Goal: Book appointment/travel/reservation

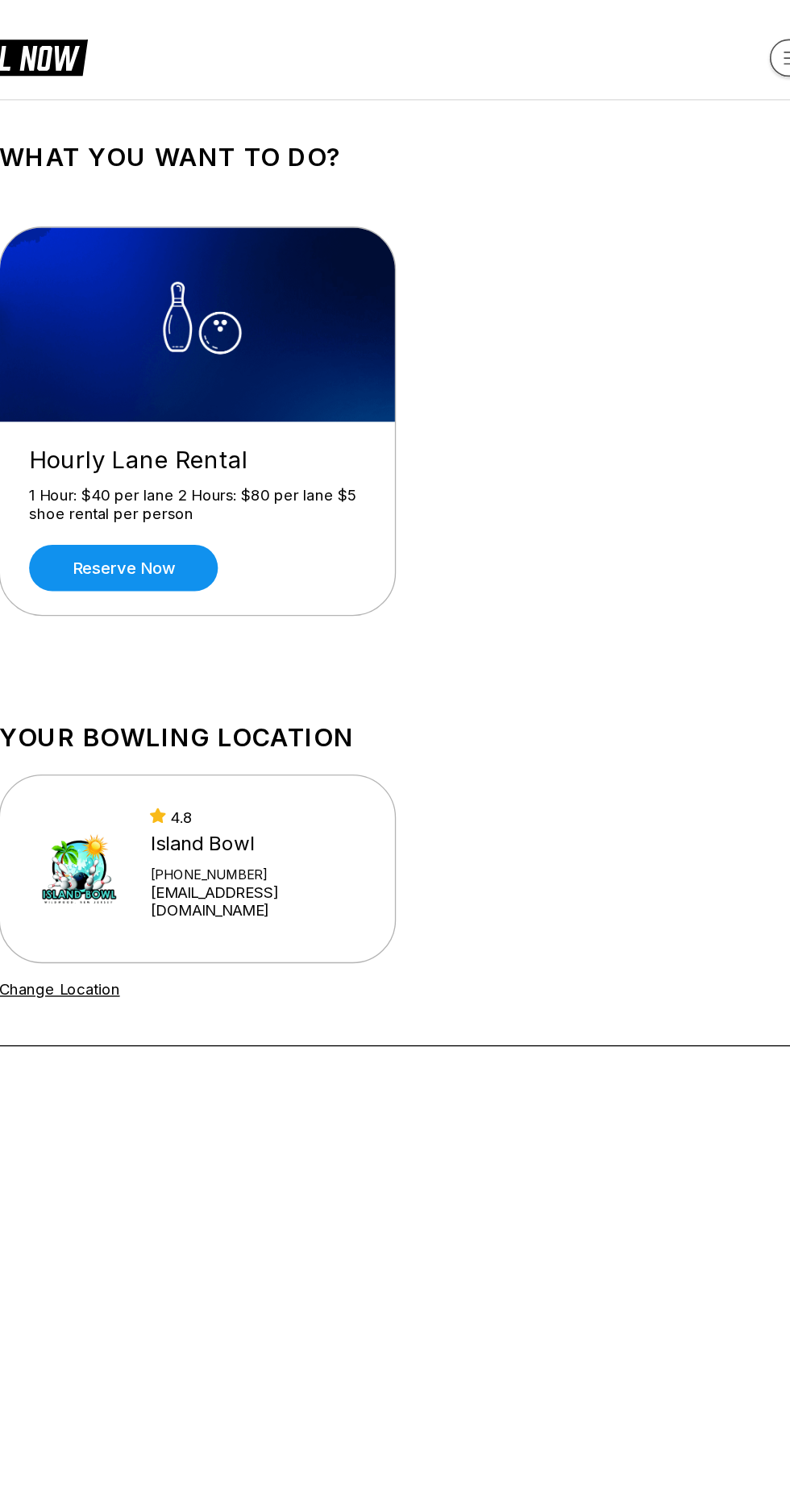
click at [192, 433] on link "Reserve now" at bounding box center [185, 424] width 141 height 34
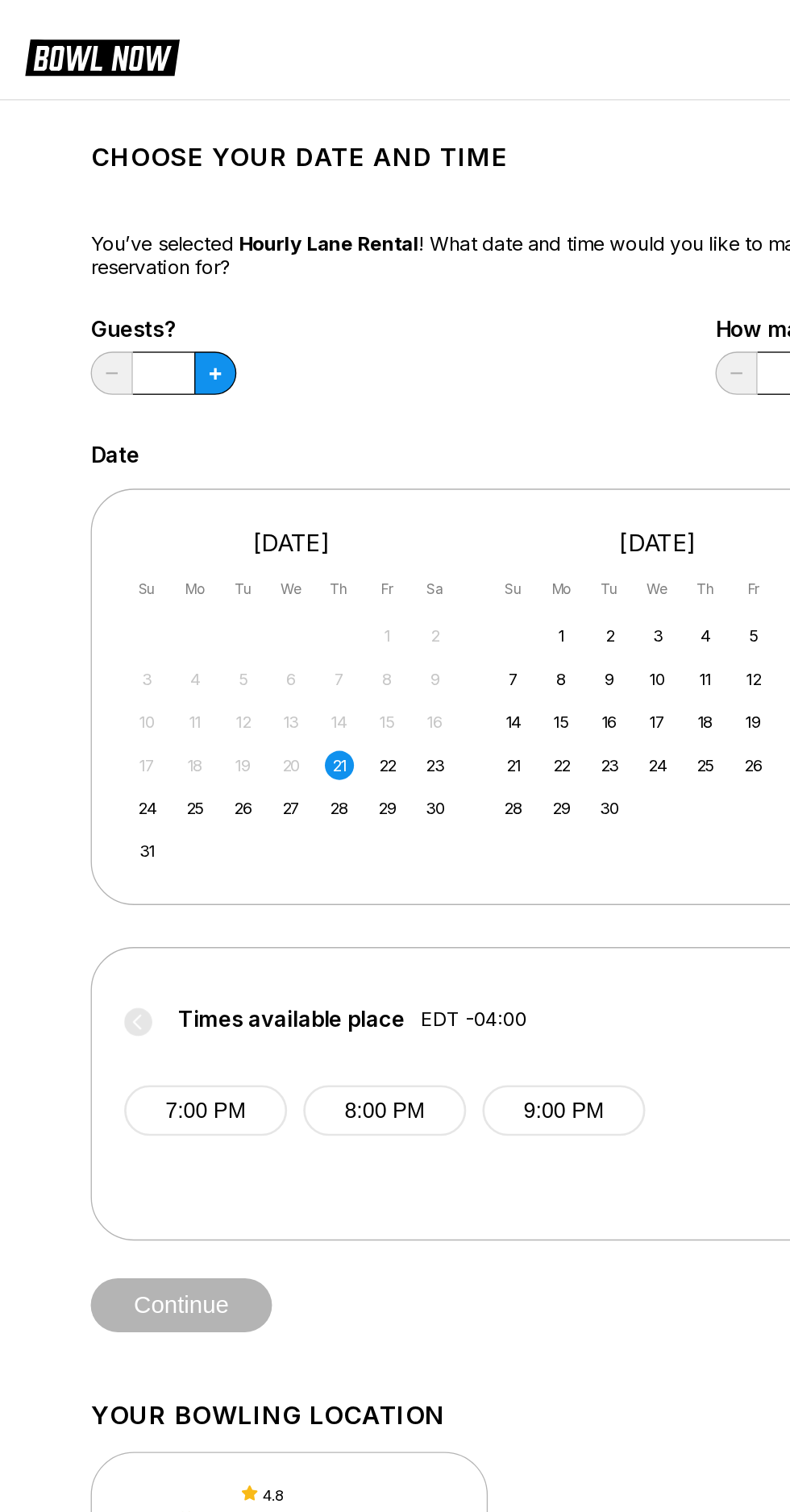
click at [185, 279] on icon at bounding box center [186, 279] width 9 height 9
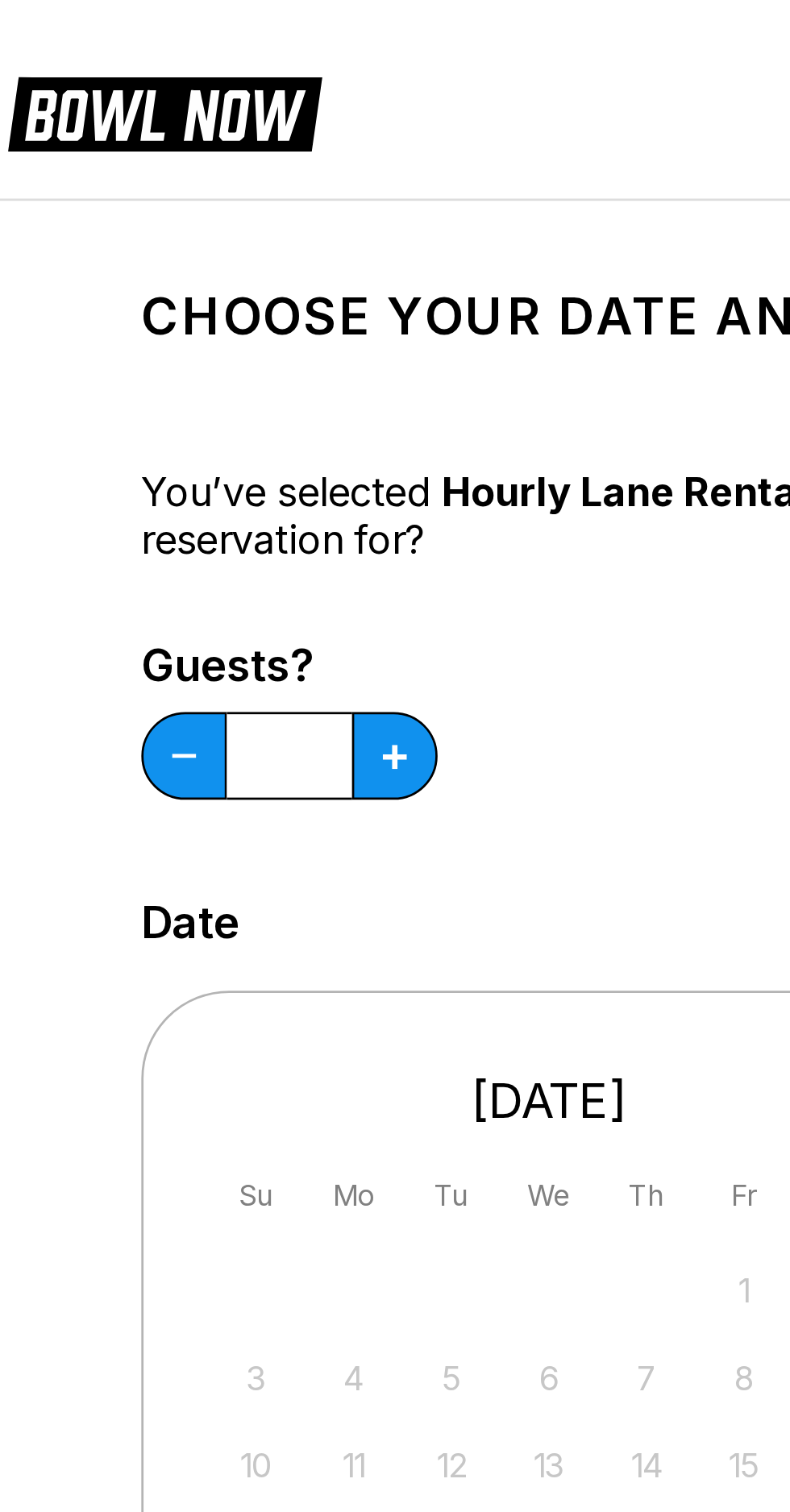
click at [120, 135] on div "Choose your Date and time You’ve selected Hourly Lane Rental ! What date and ti…" at bounding box center [395, 545] width 606 height 901
click at [188, 282] on icon at bounding box center [186, 279] width 9 height 9
click at [183, 278] on icon at bounding box center [186, 279] width 9 height 9
click at [181, 272] on button at bounding box center [185, 278] width 32 height 32
type input "*"
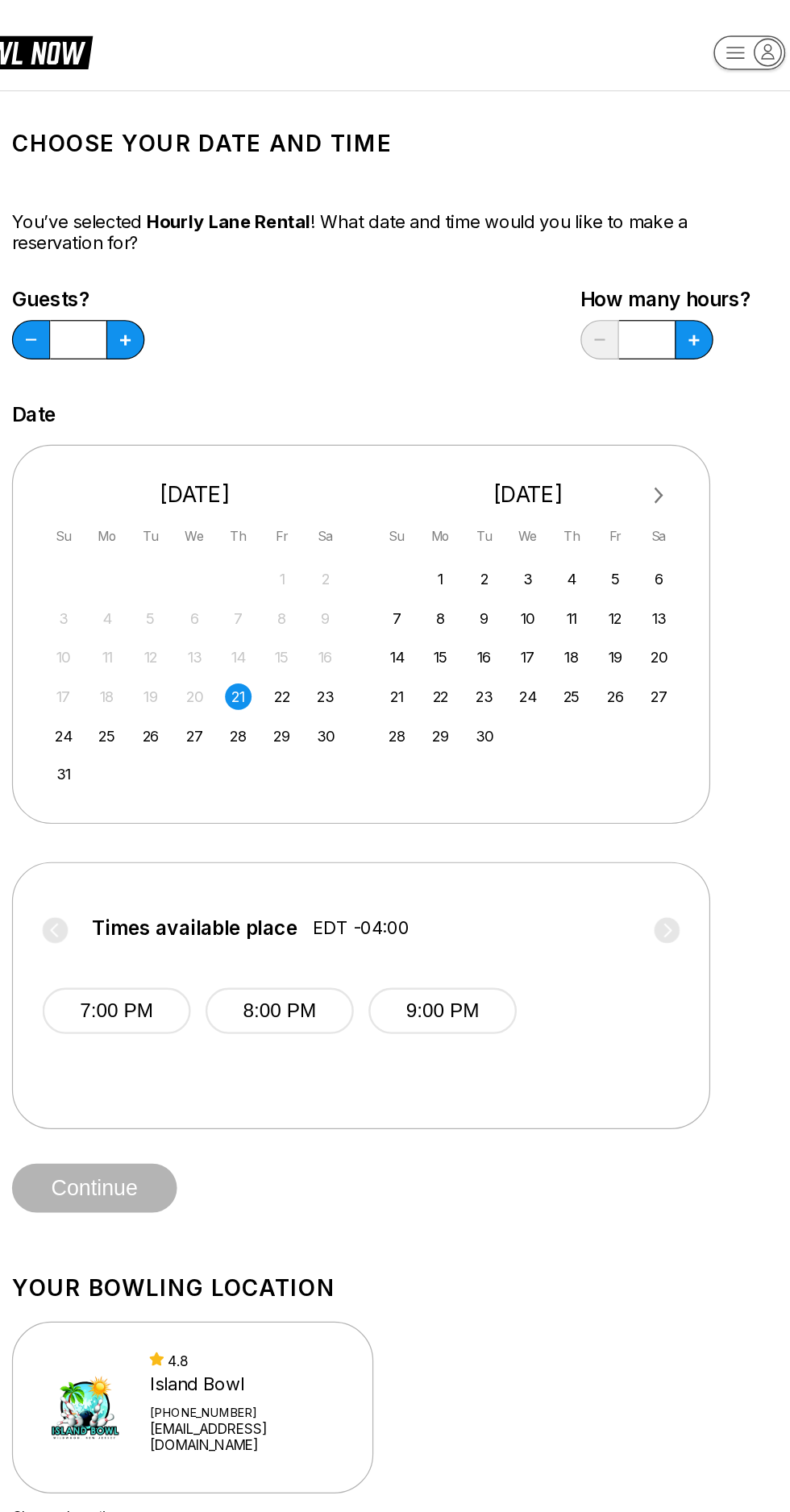
click at [189, 279] on icon at bounding box center [186, 279] width 9 height 9
type input "*"
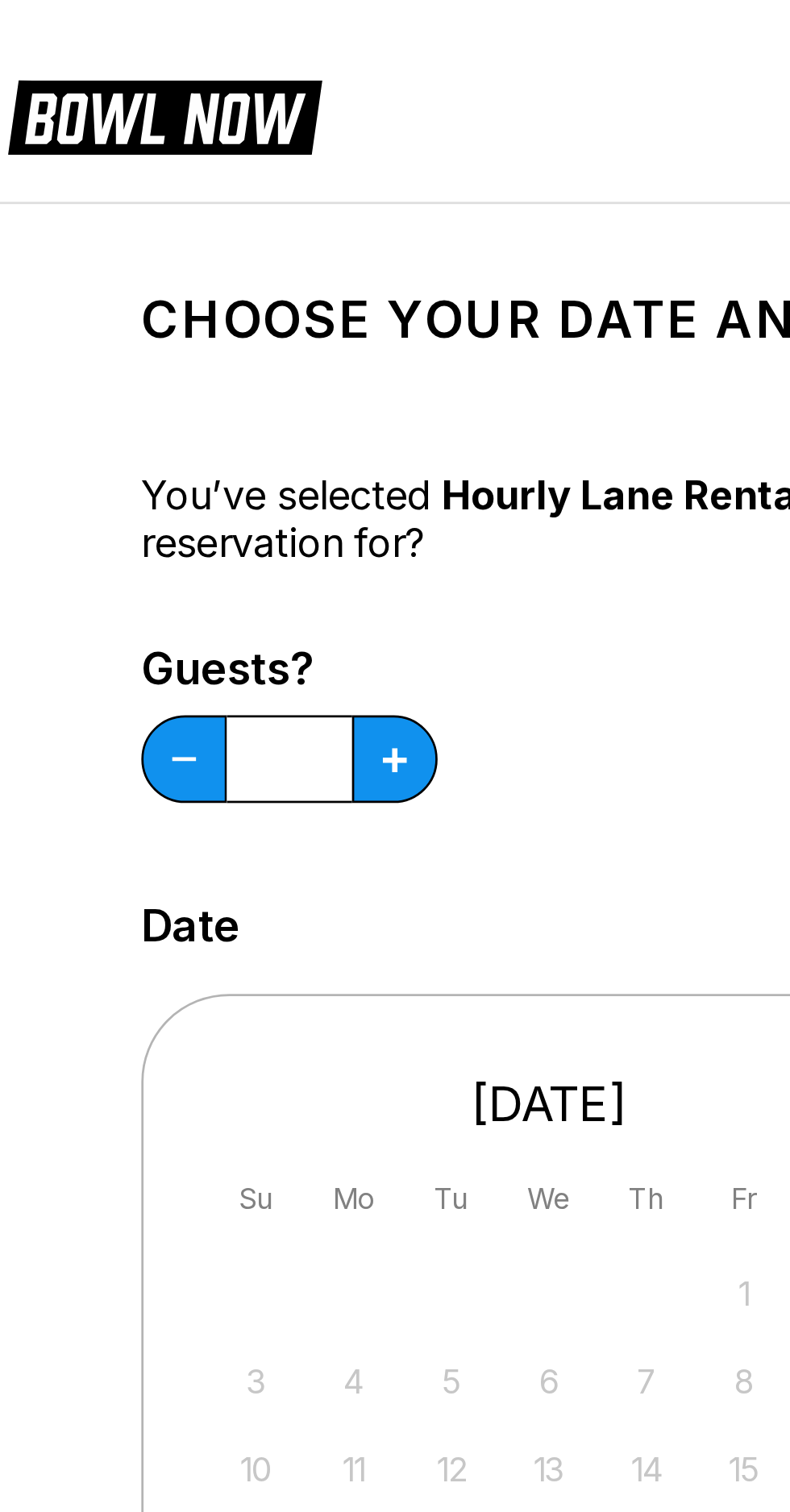
click at [88, 120] on div "Choose your Date and time You’ve selected Hourly Lane Rental ! What date and ti…" at bounding box center [395, 545] width 645 height 940
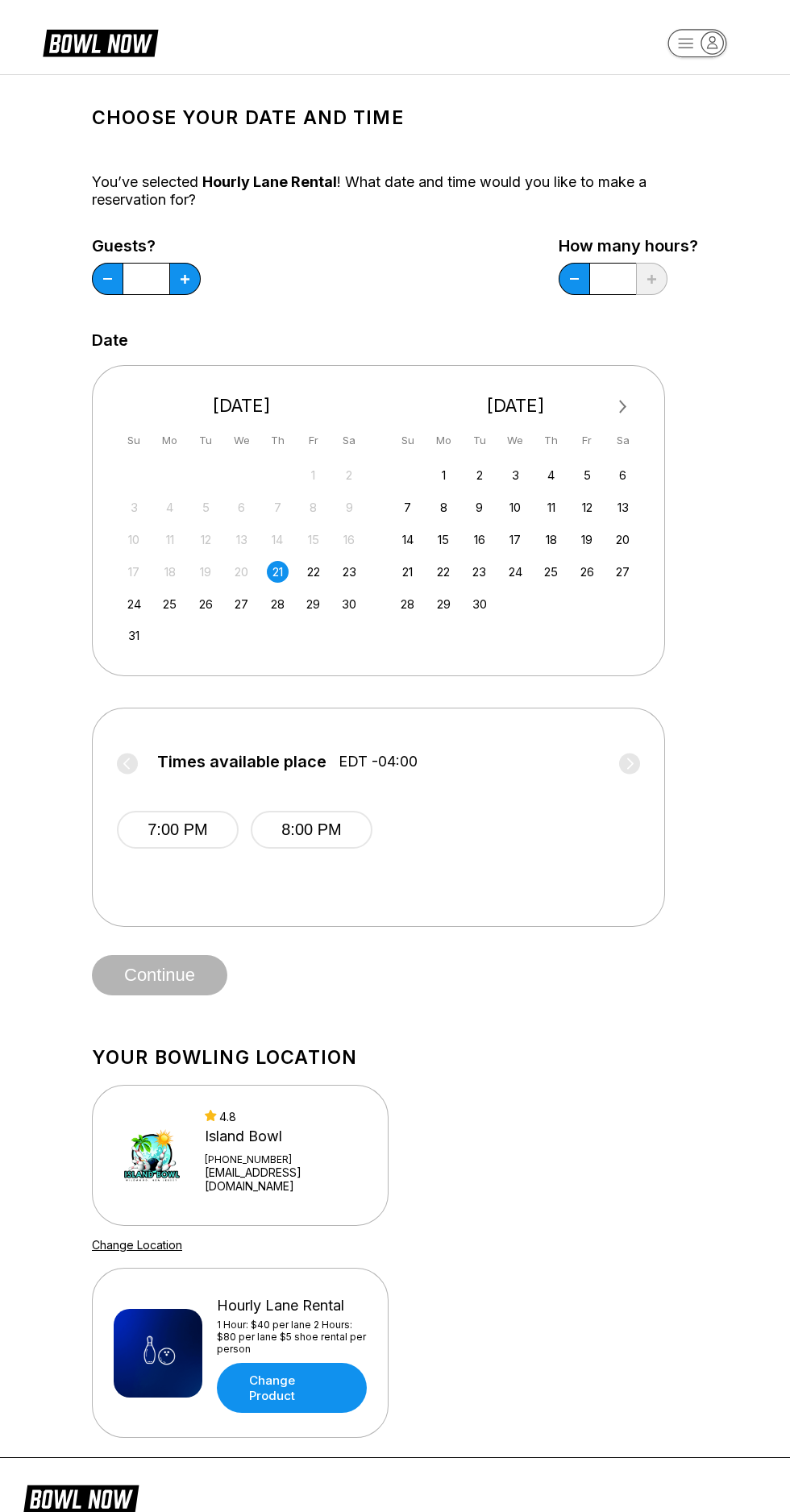
click at [181, 275] on icon at bounding box center [186, 279] width 9 height 9
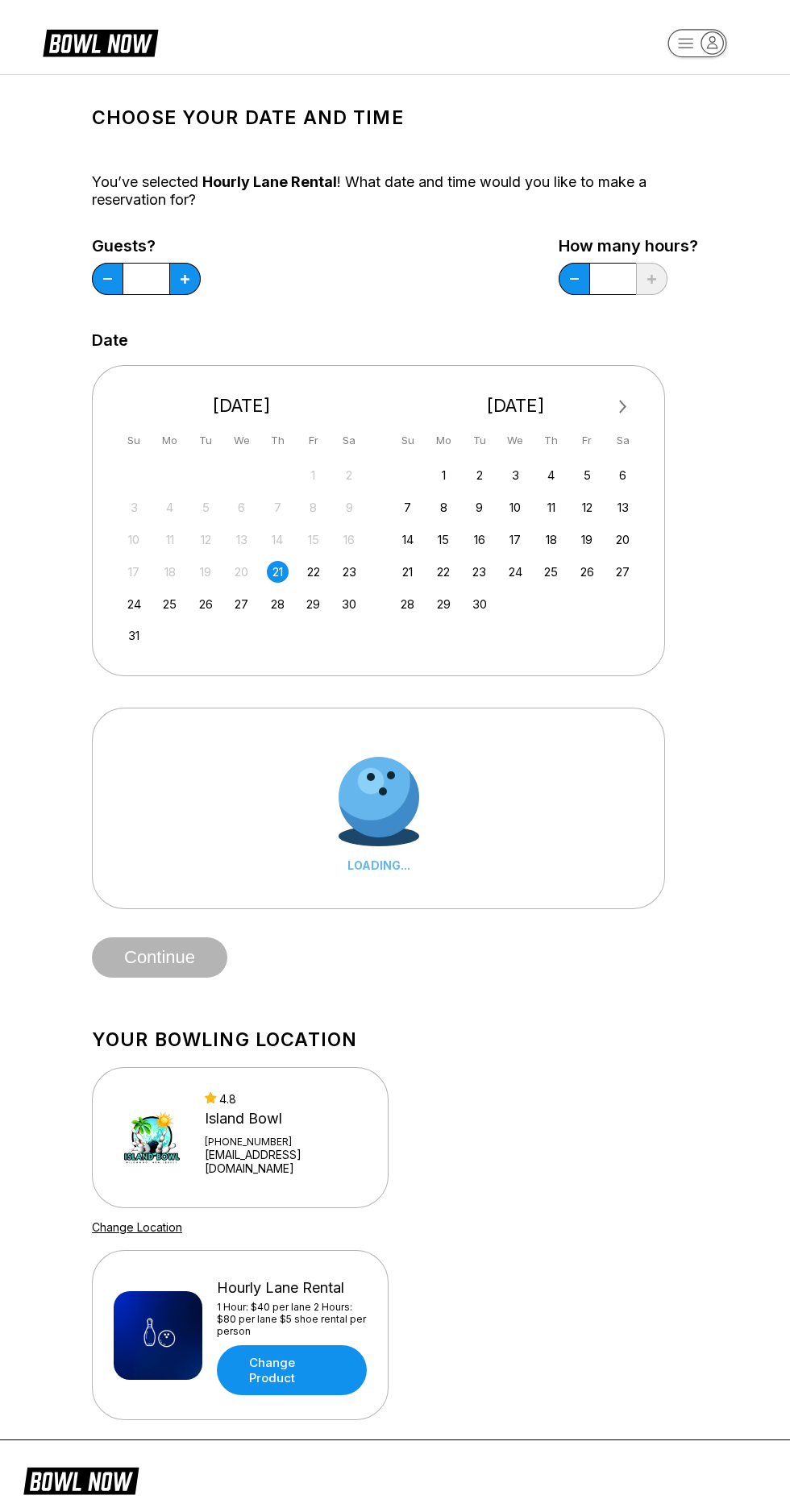
click at [185, 279] on icon at bounding box center [186, 279] width 9 height 9
type input "*"
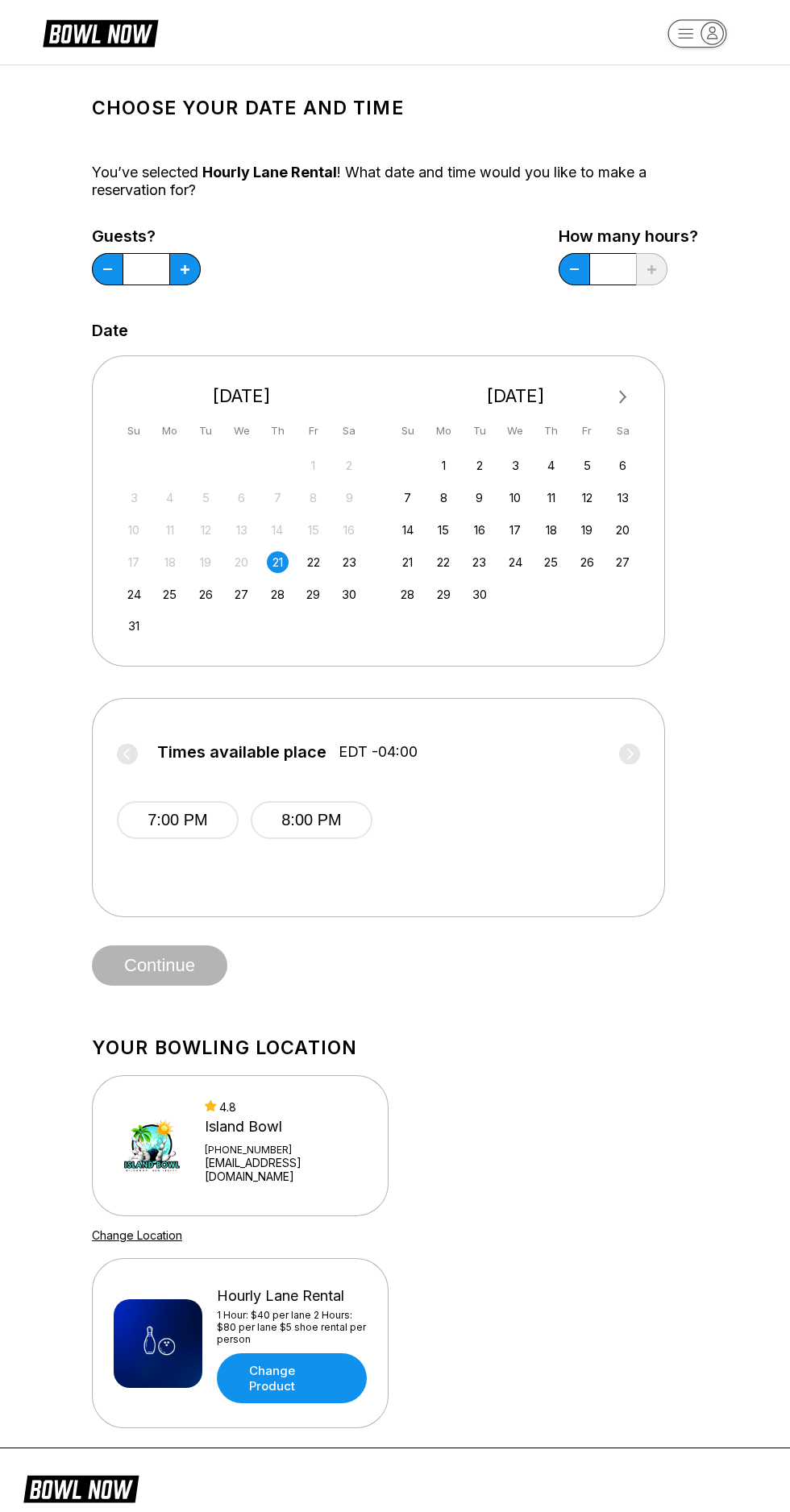
scroll to position [45, 0]
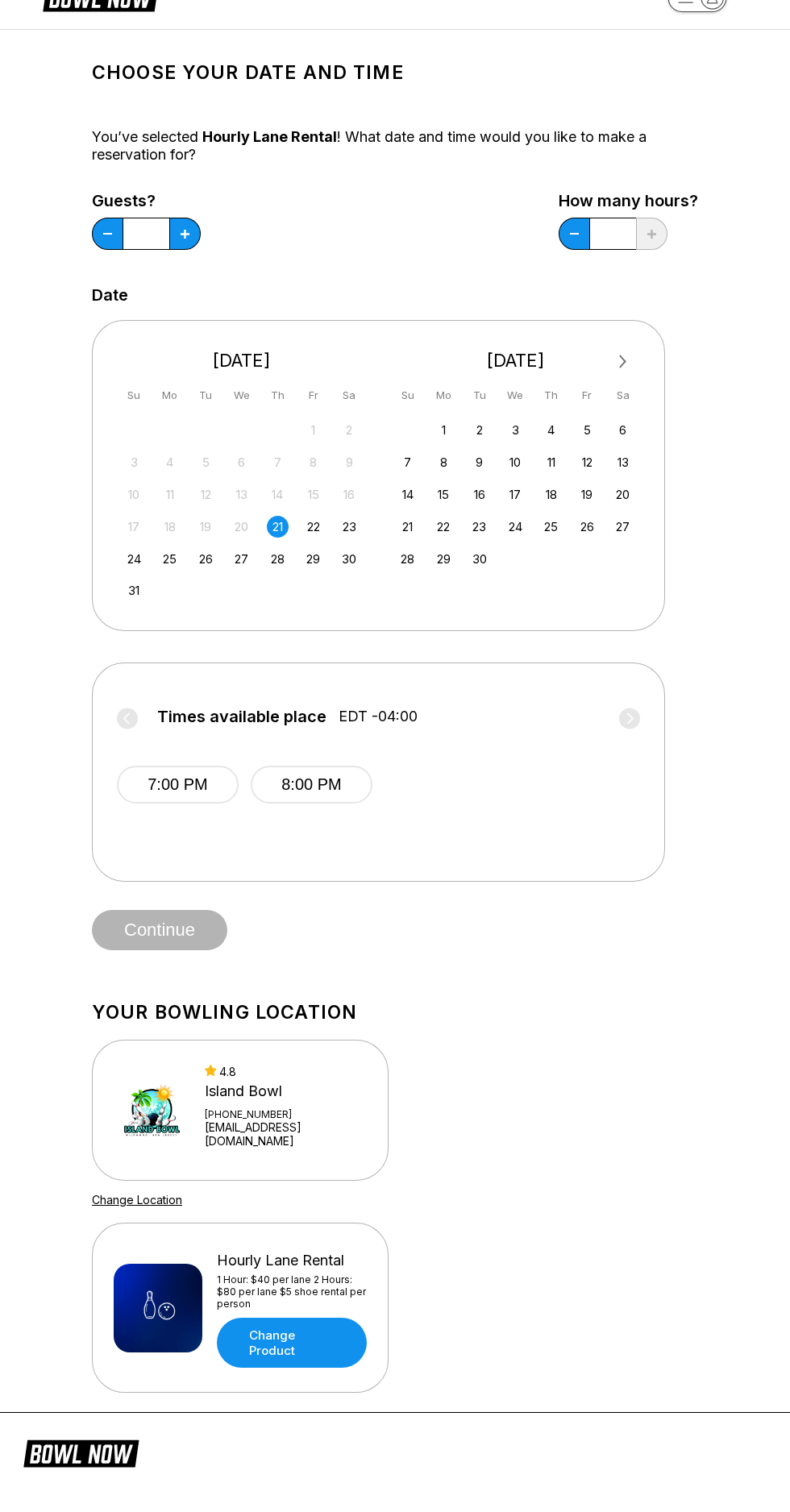
click at [316, 784] on button "8:00 PM" at bounding box center [311, 784] width 122 height 38
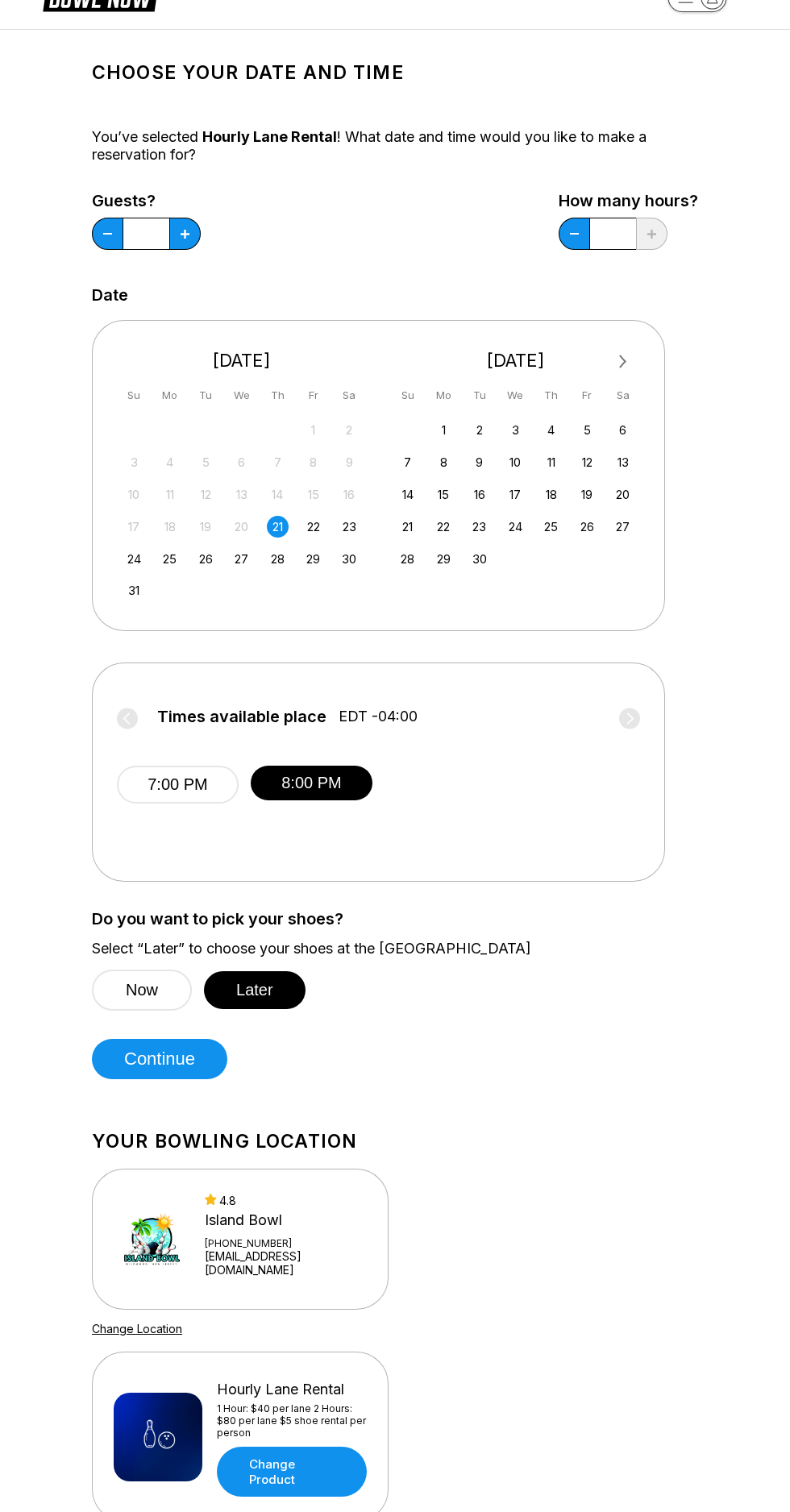
click at [147, 1059] on button "Continue" at bounding box center [160, 1059] width 136 height 40
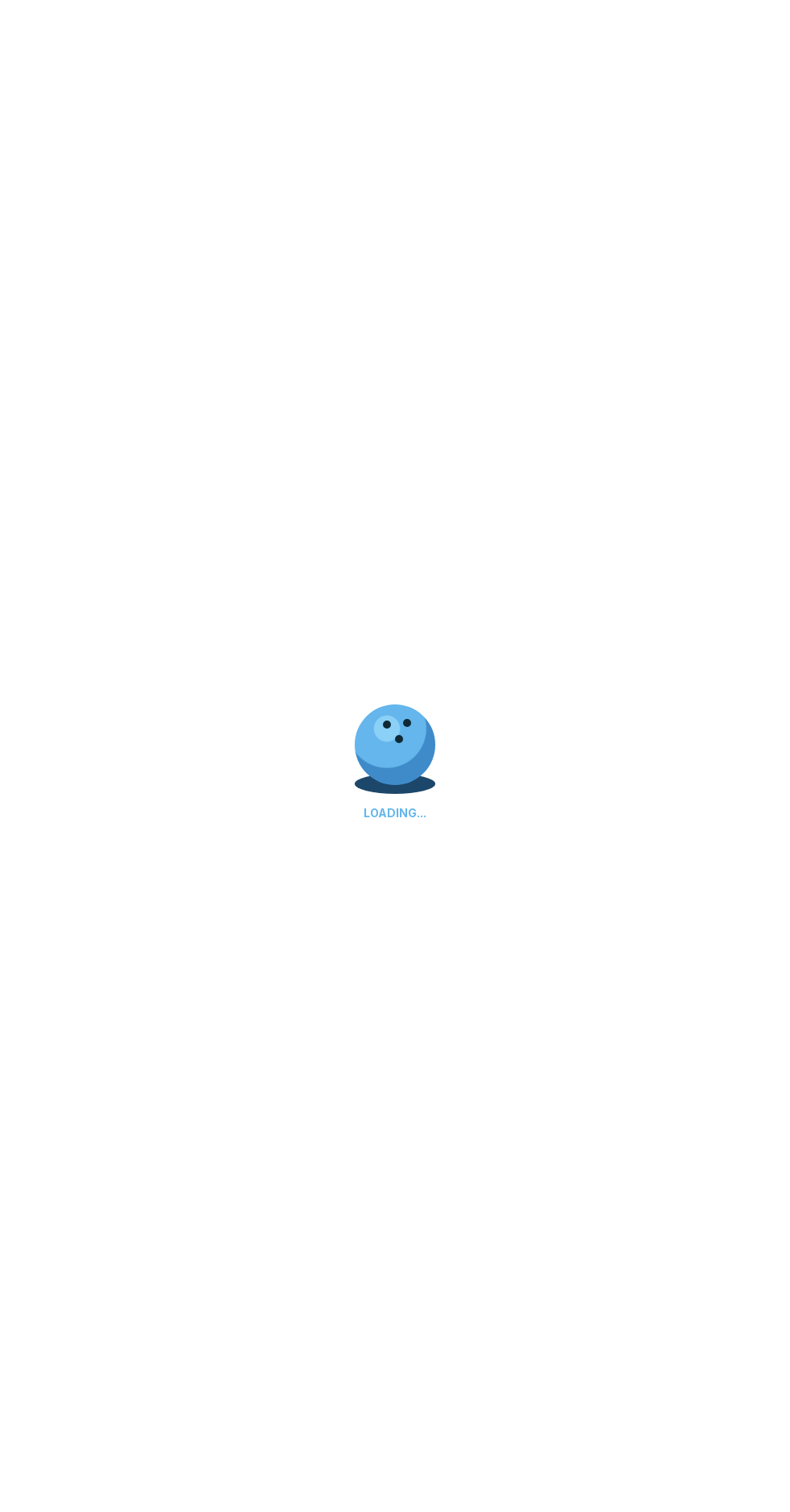
select select "**"
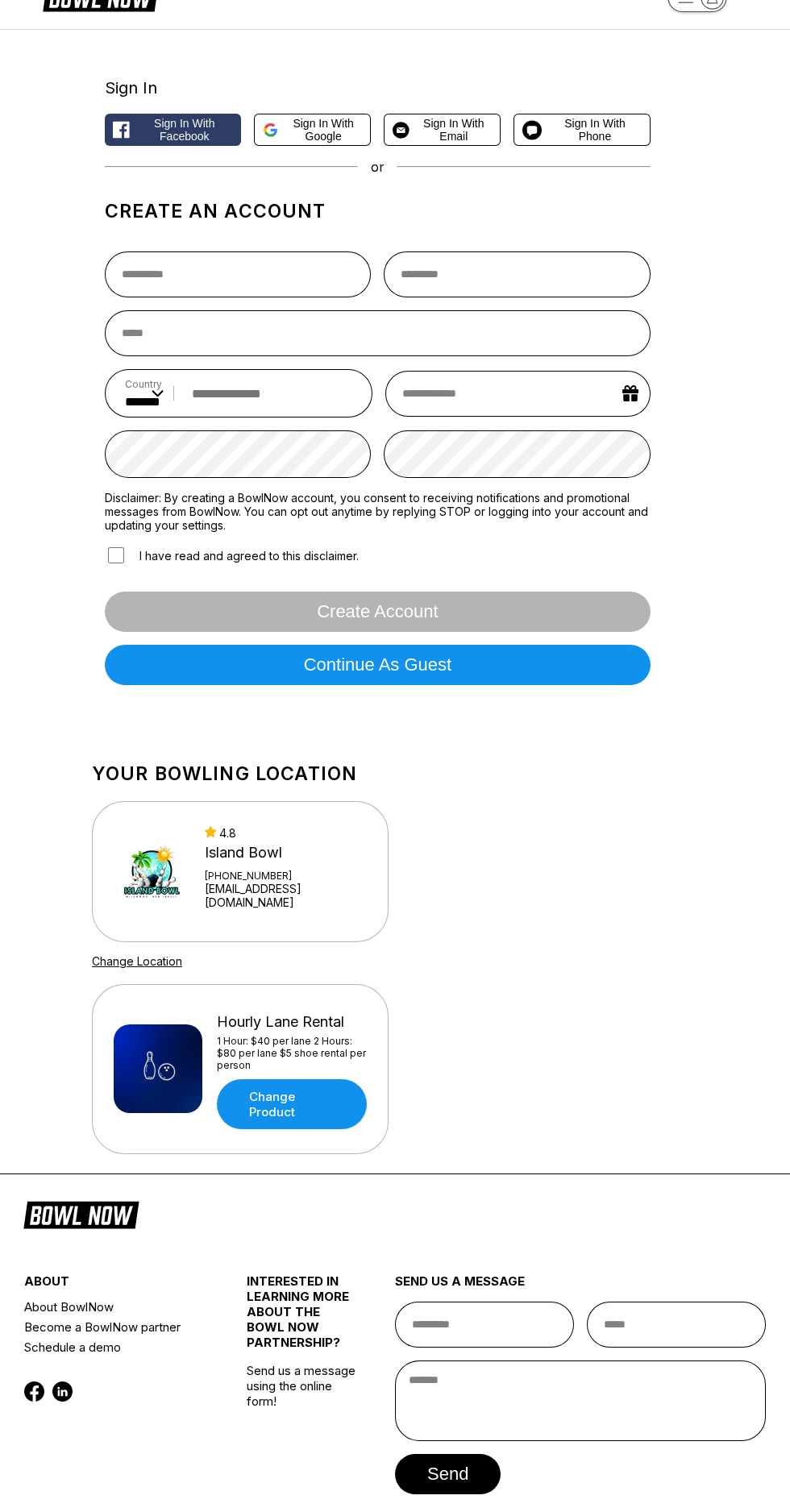
scroll to position [0, 0]
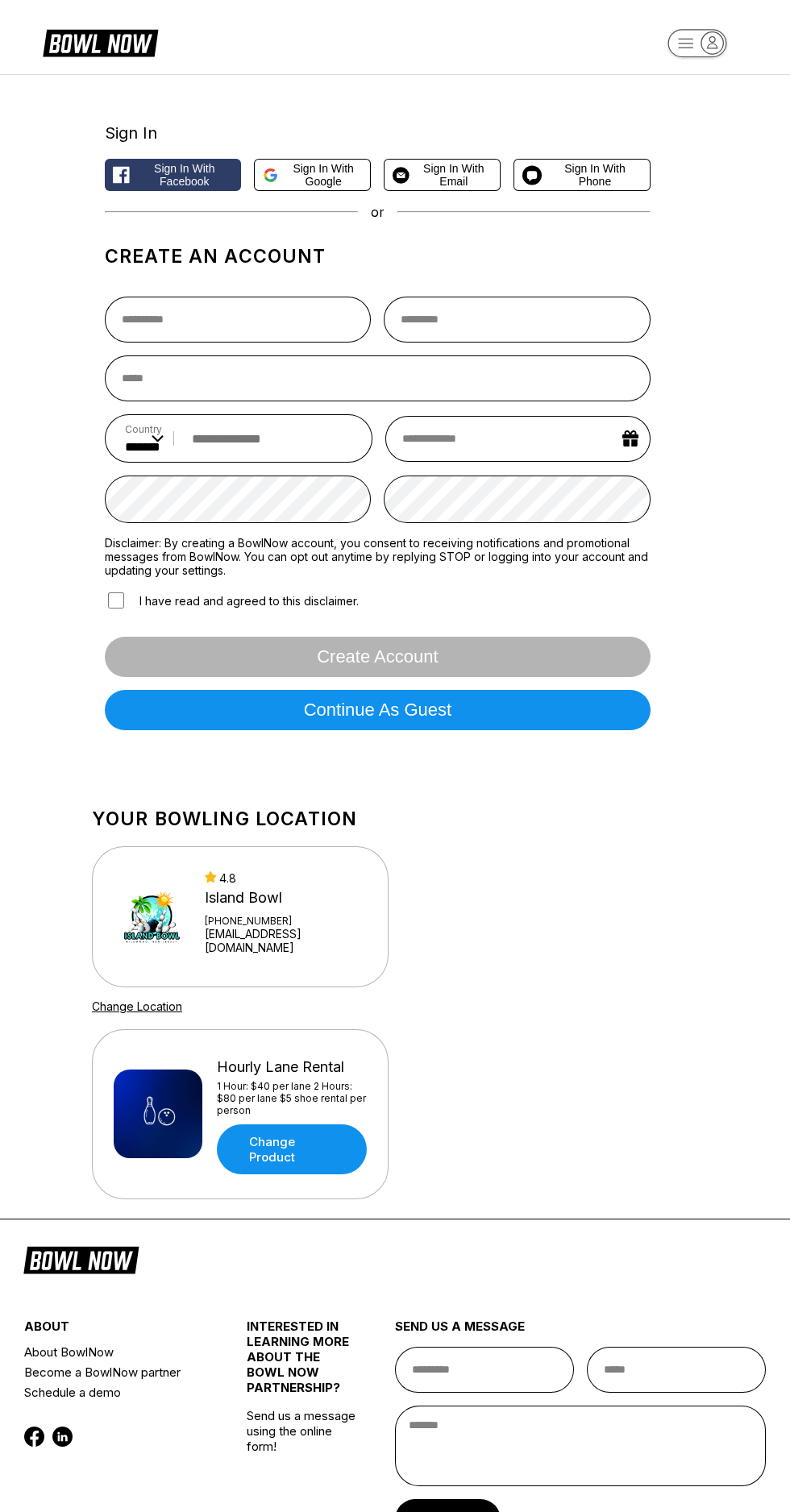
click at [675, 756] on div "Sign In Sign in with Facebook Sign in with Google Sign in with Email Sign in wi…" at bounding box center [395, 425] width 645 height 701
click at [465, 722] on button "Continue as guest" at bounding box center [378, 709] width 546 height 40
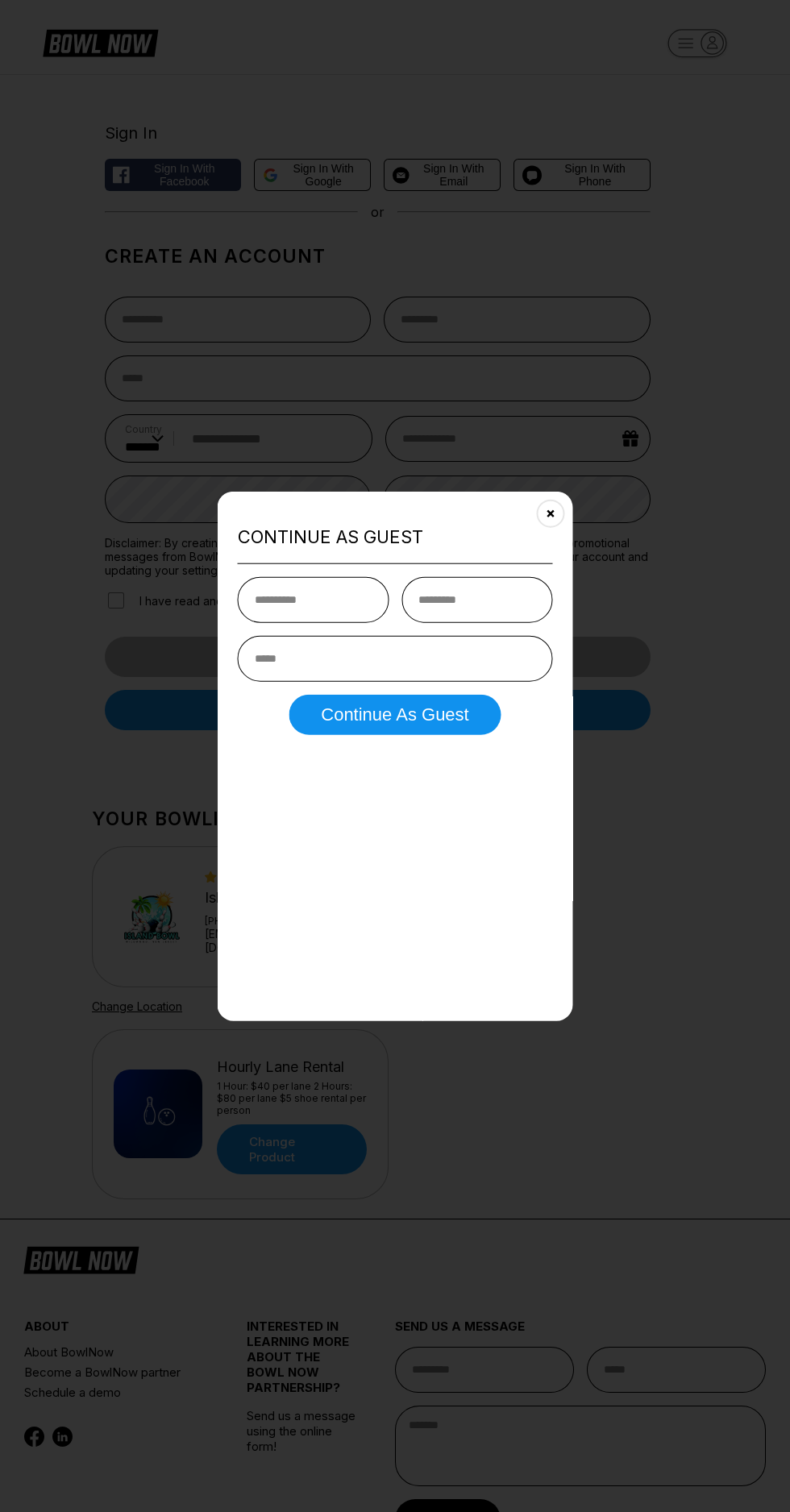
click at [550, 507] on icon "Close" at bounding box center [550, 513] width 13 height 13
